Goal: Task Accomplishment & Management: Manage account settings

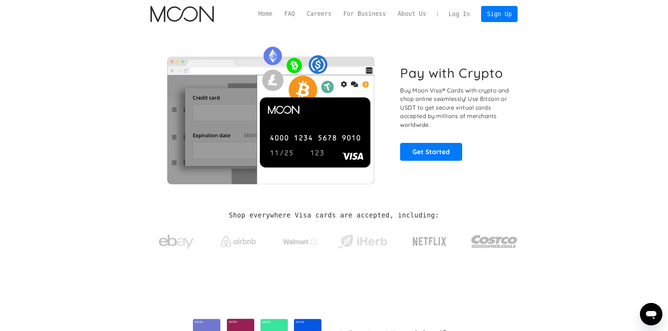
click at [468, 14] on link "Log In" at bounding box center [459, 13] width 33 height 15
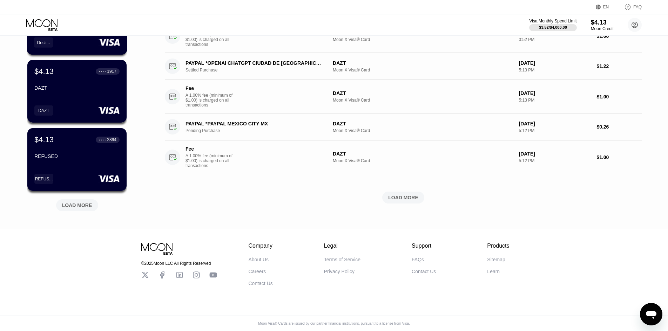
scroll to position [240, 0]
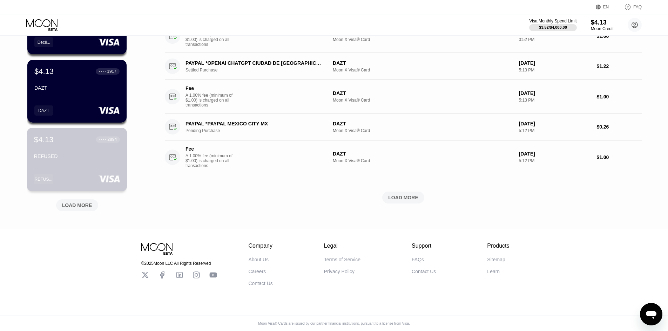
click at [87, 162] on div "$4.13 ● ● ● ● 2894 REFUSED REFUS..." at bounding box center [77, 159] width 100 height 63
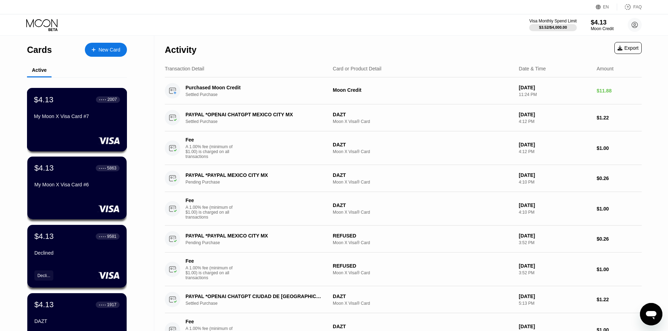
drag, startPoint x: 73, startPoint y: 118, endPoint x: 92, endPoint y: 86, distance: 38.0
click at [98, 77] on div "Active" at bounding box center [77, 71] width 100 height 14
click at [81, 114] on div "$4.13 ● ● ● ● 2007 My Moon X Visa Card #7" at bounding box center [77, 108] width 86 height 27
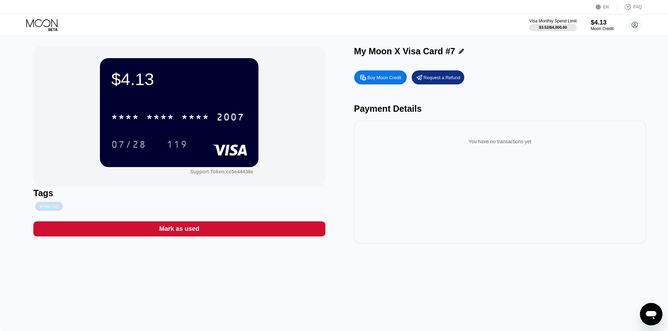
click at [48, 209] on div "Add Tag" at bounding box center [48, 206] width 19 height 5
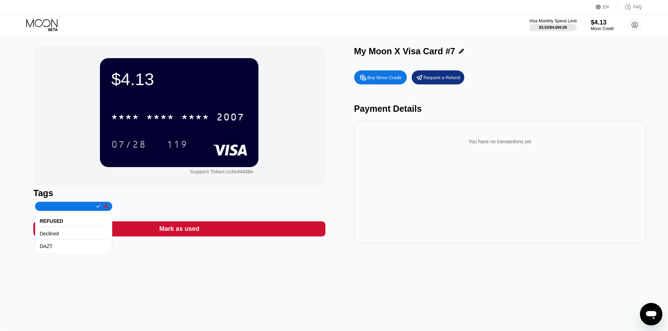
click at [75, 226] on div "REFUSED" at bounding box center [74, 222] width 68 height 12
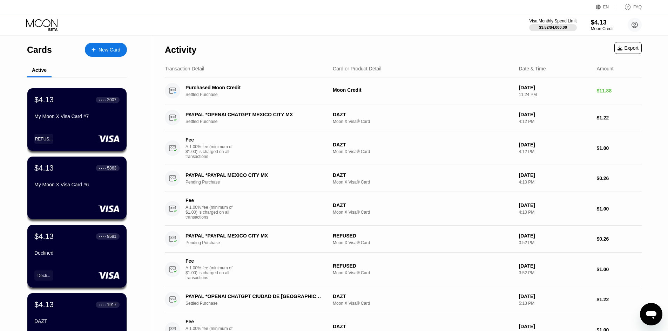
click at [83, 188] on div "My Moon X Visa Card #6" at bounding box center [76, 185] width 85 height 6
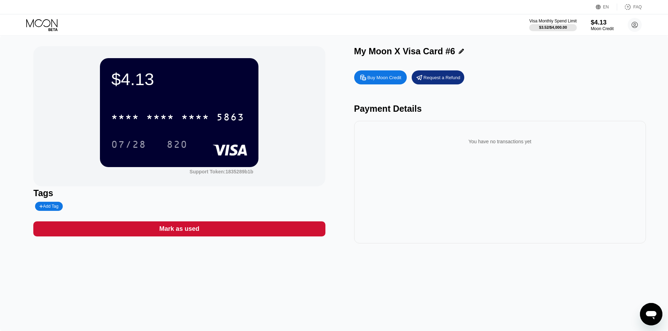
click at [50, 205] on div "Add Tag" at bounding box center [48, 206] width 19 height 5
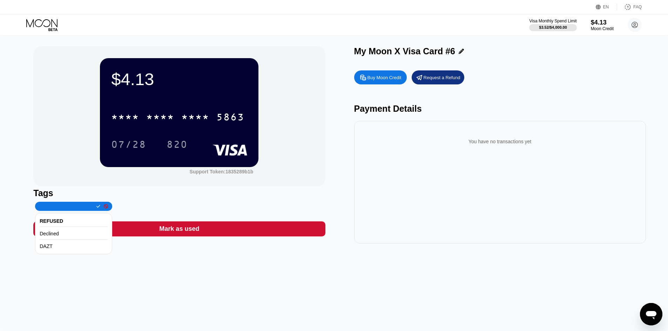
click at [60, 223] on div "REFUSED" at bounding box center [74, 222] width 68 height 12
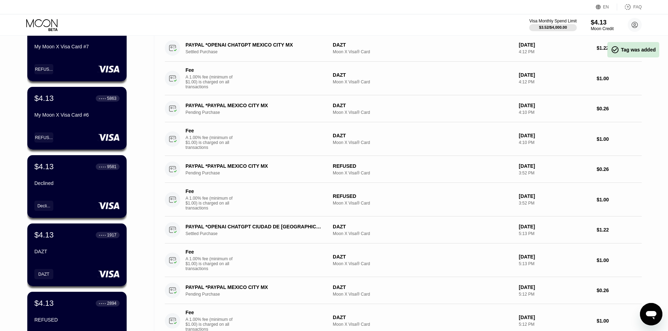
scroll to position [70, 0]
click at [80, 198] on div "$4.13 ● ● ● ● 9581 Declined Decli..." at bounding box center [77, 186] width 100 height 63
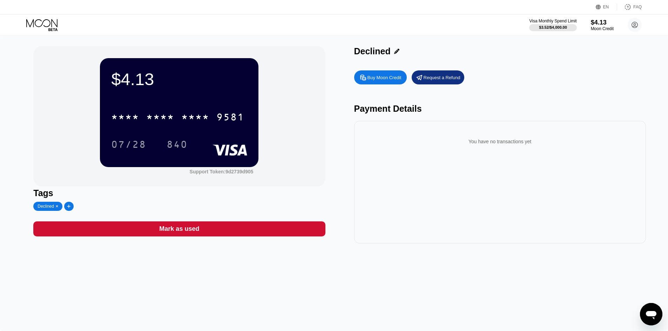
click at [46, 209] on div "Declined" at bounding box center [46, 206] width 16 height 5
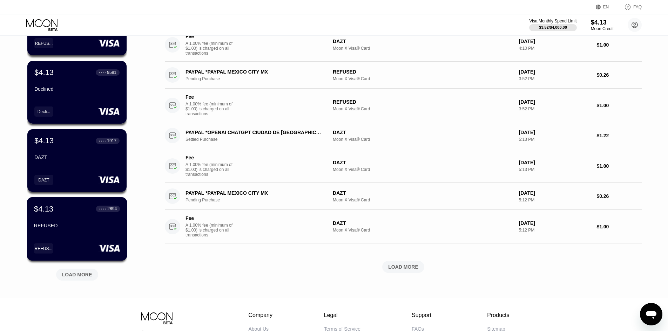
scroll to position [210, 0]
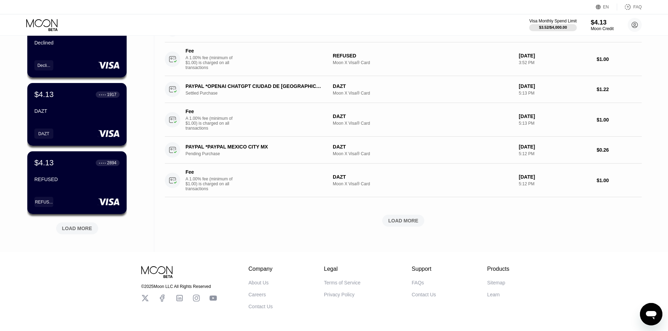
click at [84, 227] on div "LOAD MORE" at bounding box center [77, 228] width 30 height 6
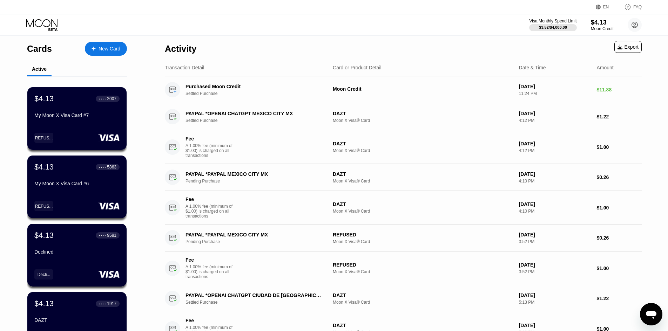
scroll to position [0, 0]
